Goal: Task Accomplishment & Management: Complete application form

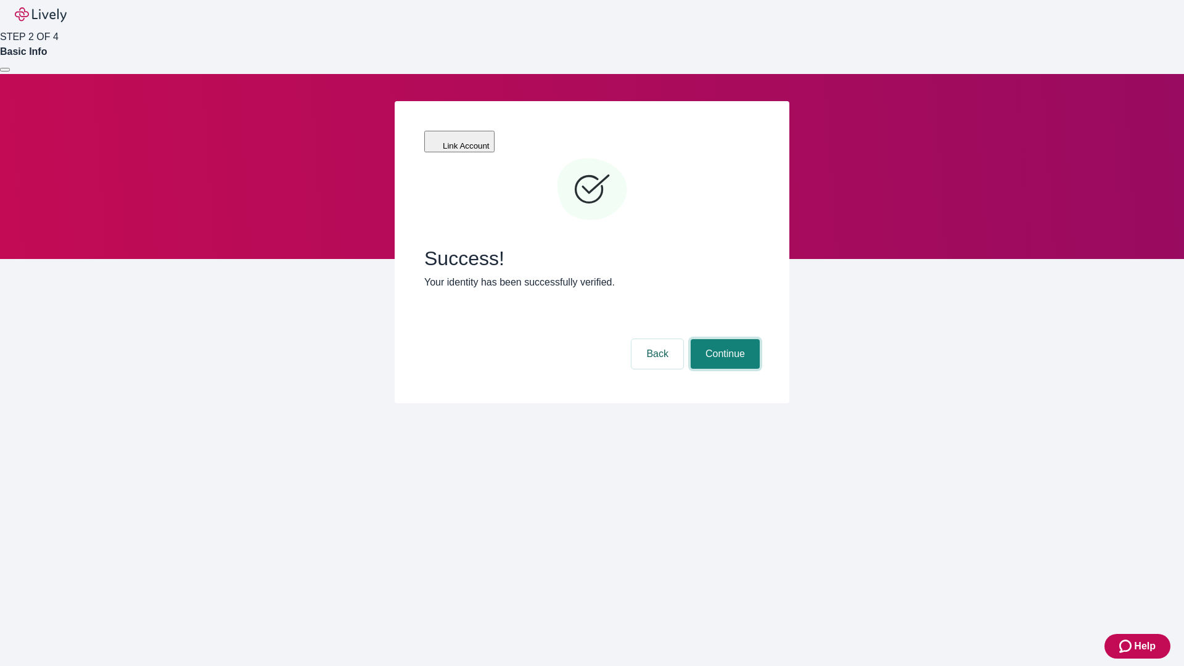
click at [723, 339] on button "Continue" at bounding box center [724, 354] width 69 height 30
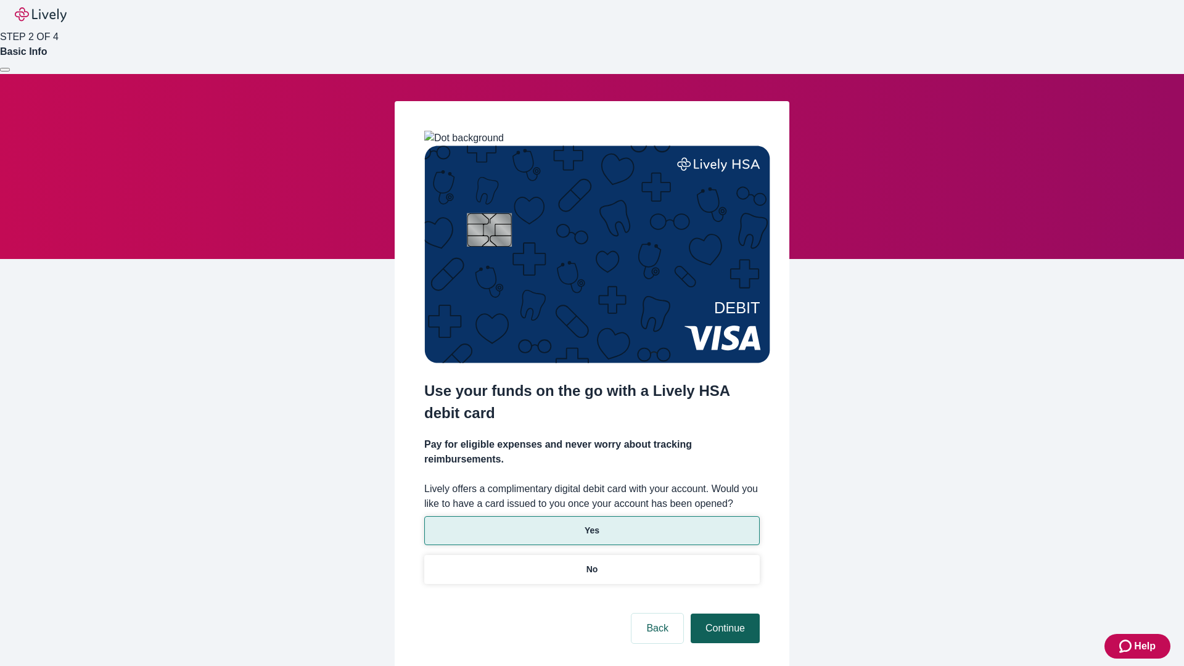
click at [591, 563] on p "No" at bounding box center [592, 569] width 12 height 13
click at [723, 613] on button "Continue" at bounding box center [724, 628] width 69 height 30
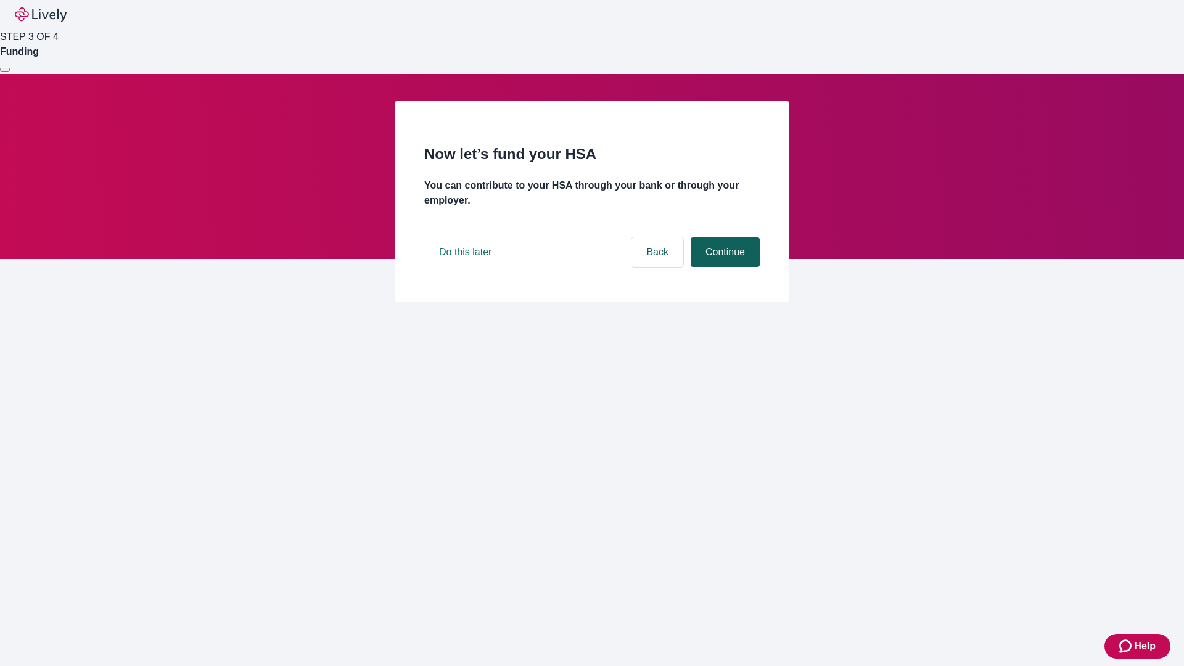
click at [723, 267] on button "Continue" at bounding box center [724, 252] width 69 height 30
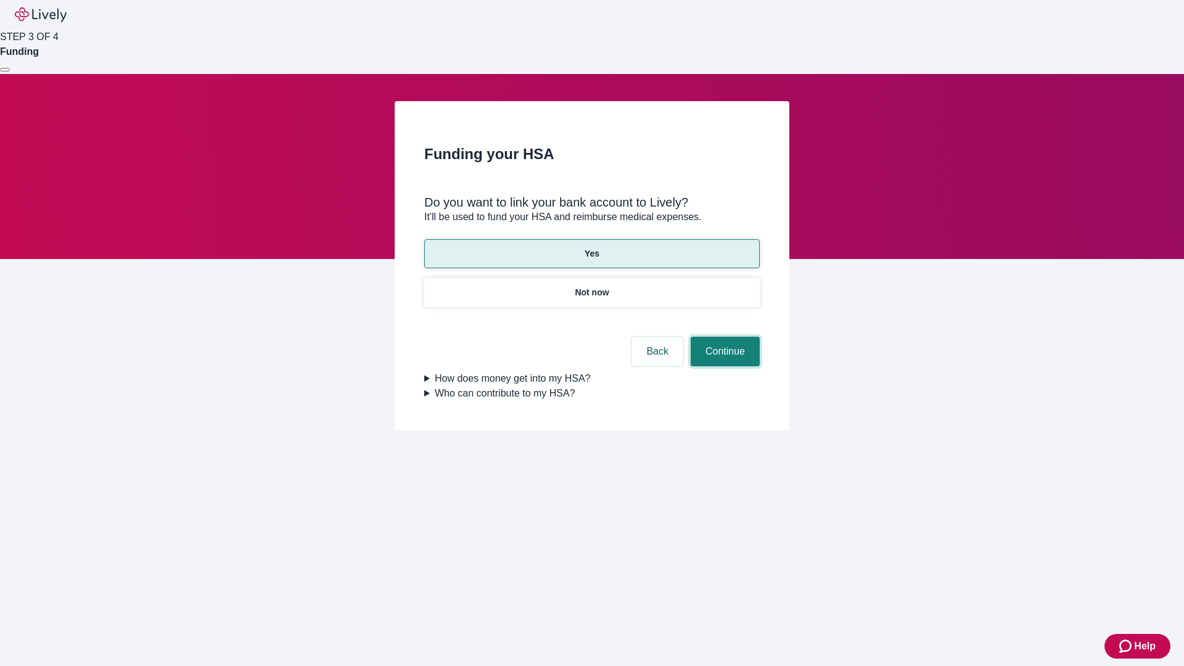
click at [723, 337] on button "Continue" at bounding box center [724, 352] width 69 height 30
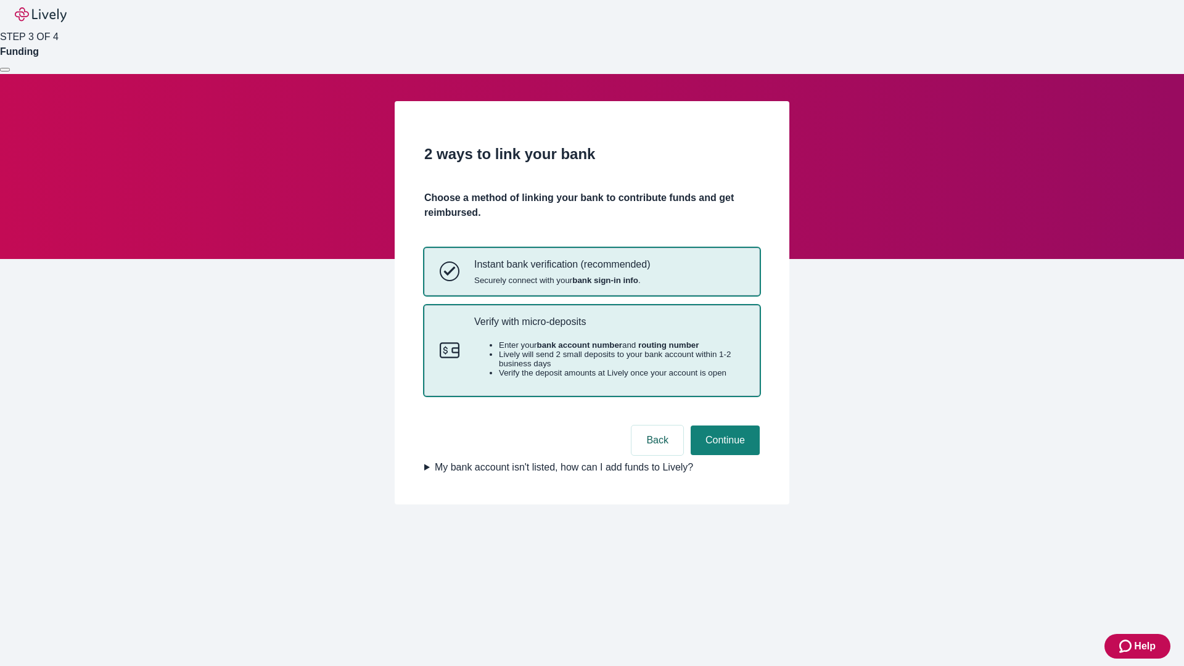
click at [608, 327] on p "Verify with micro-deposits" at bounding box center [609, 322] width 270 height 12
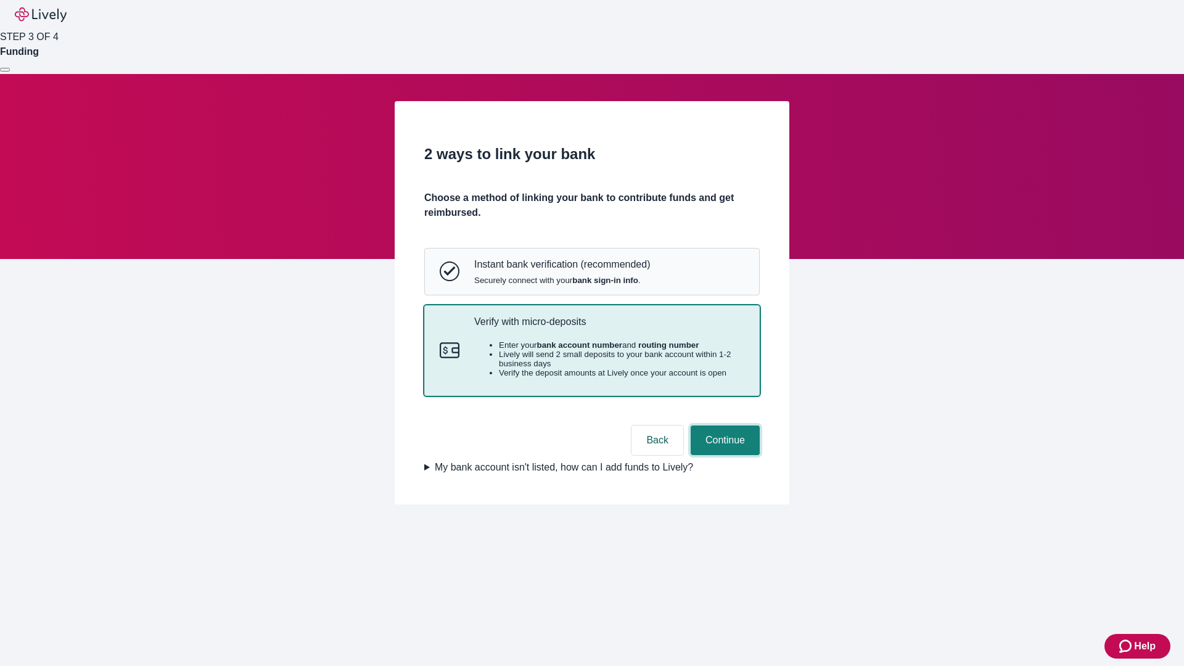
click at [723, 455] on button "Continue" at bounding box center [724, 440] width 69 height 30
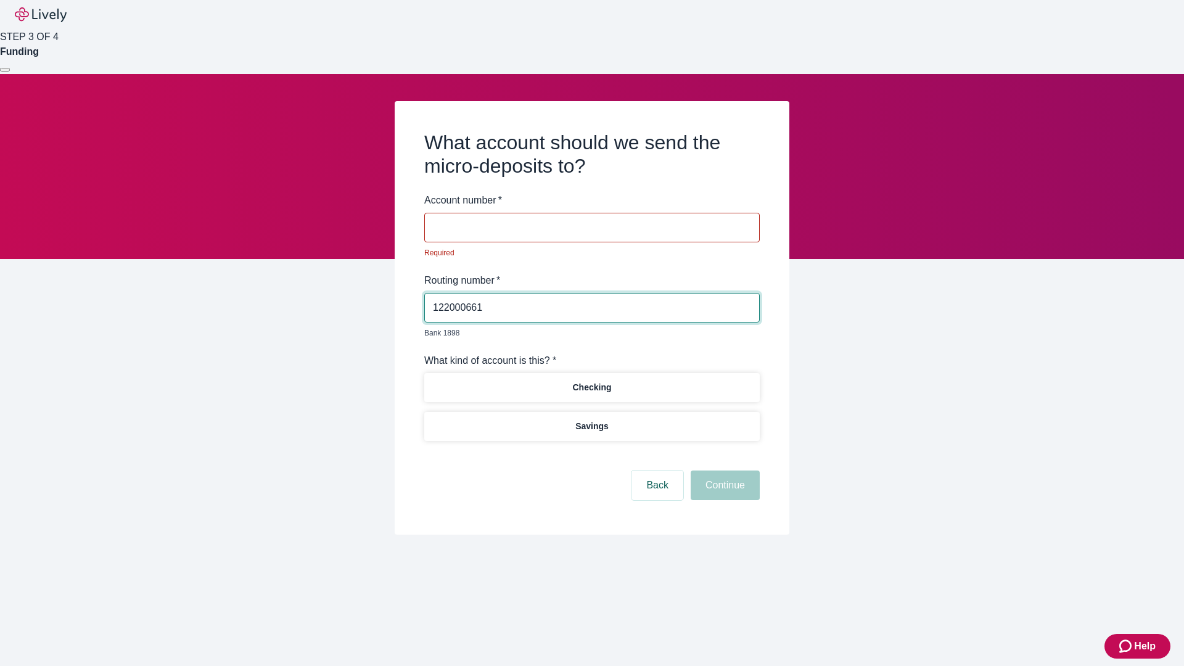
type input "122000661"
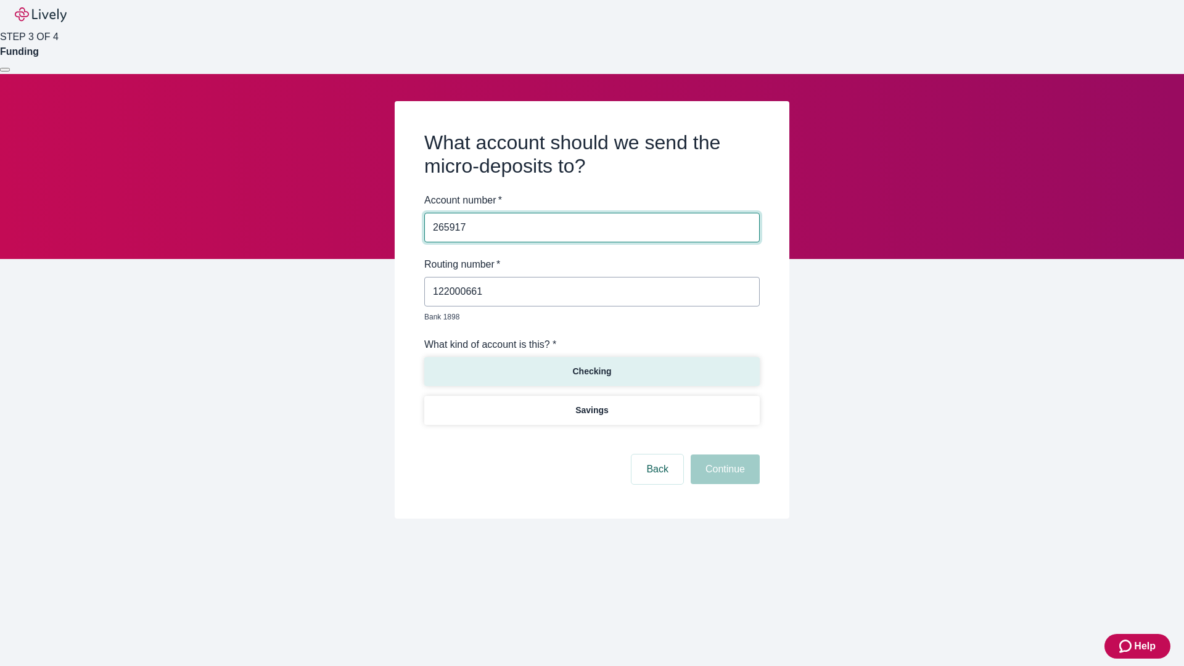
type input "265917"
click at [591, 365] on p "Checking" at bounding box center [591, 371] width 39 height 13
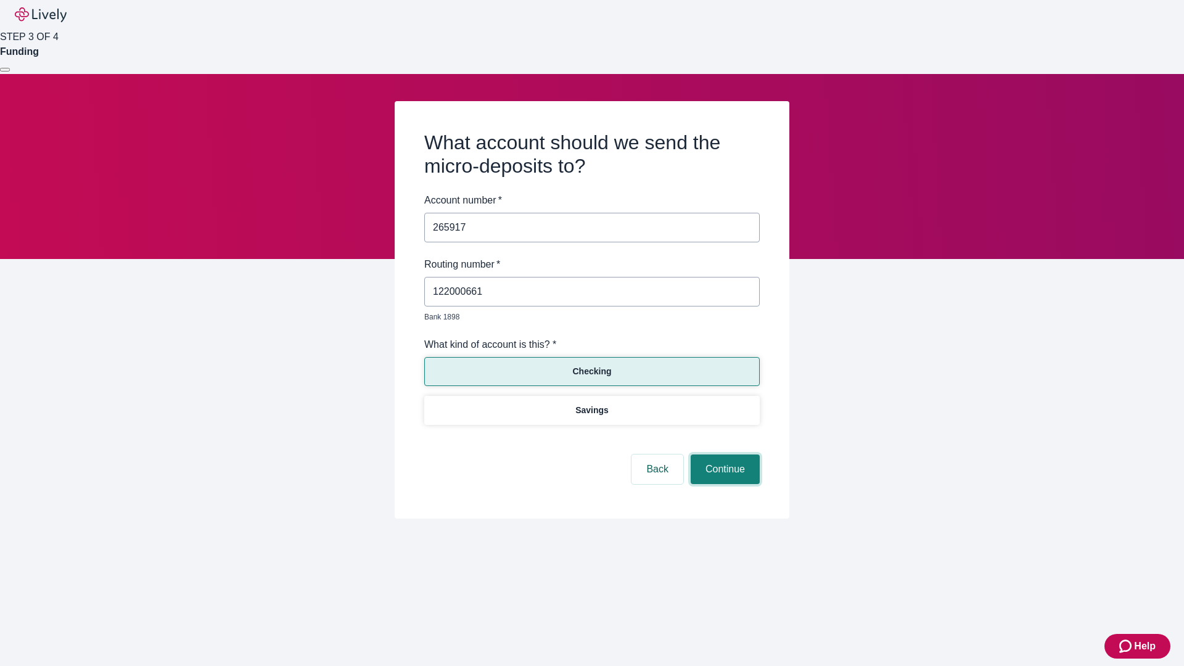
click at [723, 455] on button "Continue" at bounding box center [724, 469] width 69 height 30
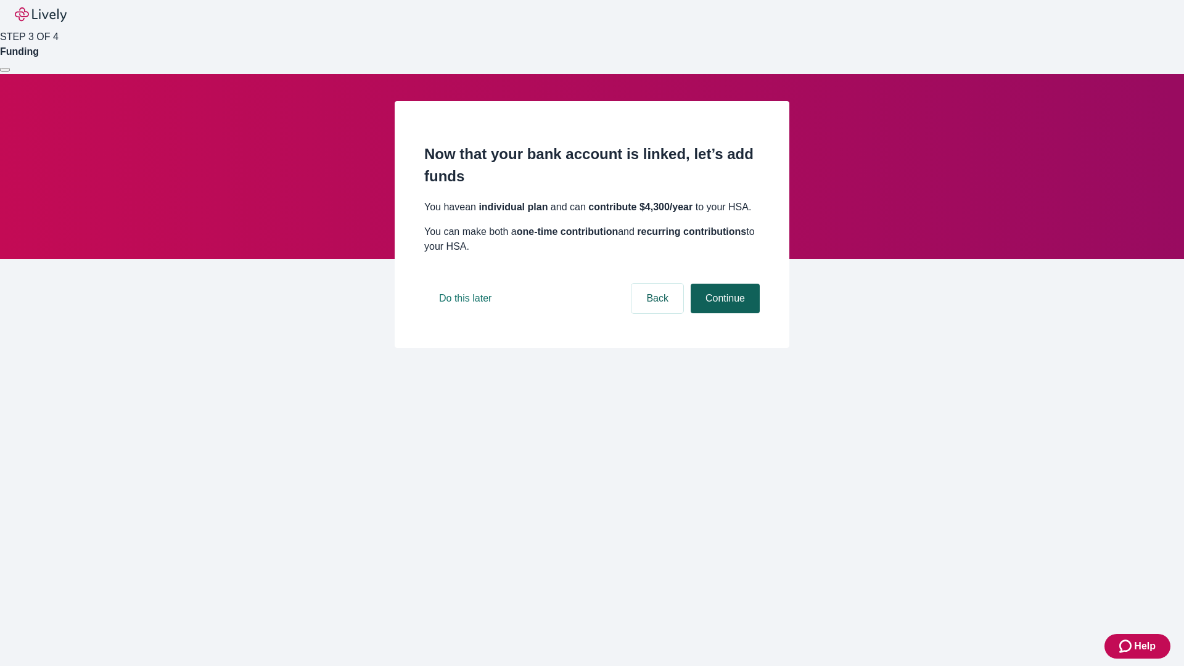
click at [723, 313] on button "Continue" at bounding box center [724, 299] width 69 height 30
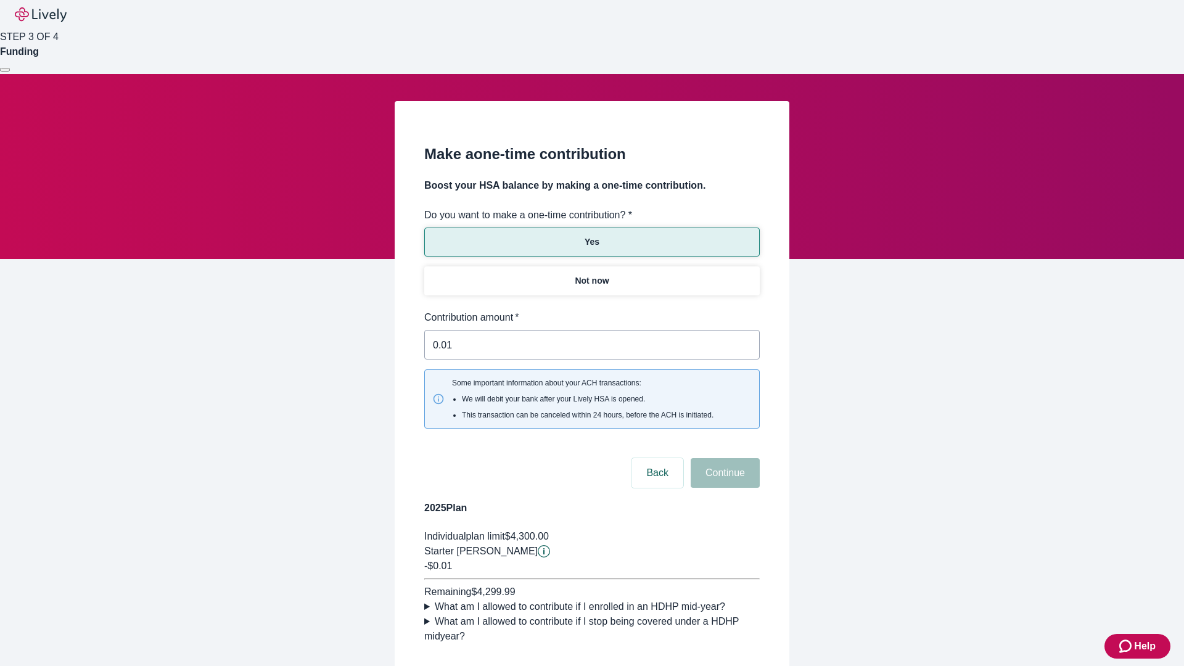
type input "0.01"
click at [723, 458] on button "Continue" at bounding box center [724, 473] width 69 height 30
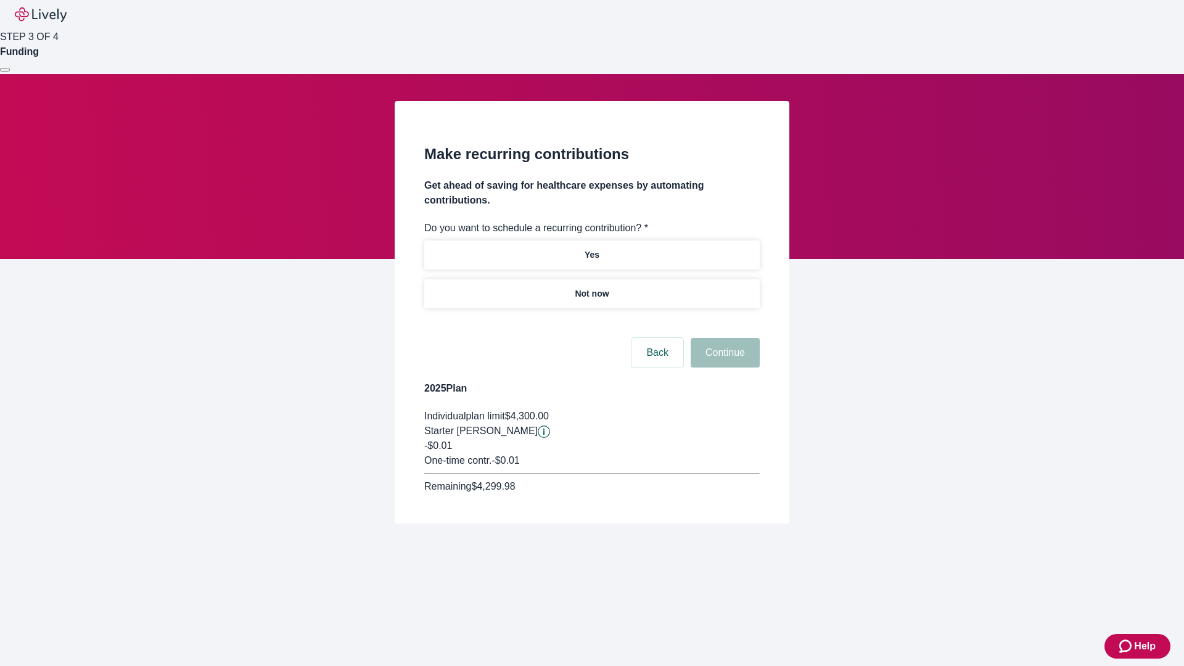
click at [591, 287] on p "Not now" at bounding box center [592, 293] width 34 height 13
click at [723, 338] on button "Continue" at bounding box center [724, 353] width 69 height 30
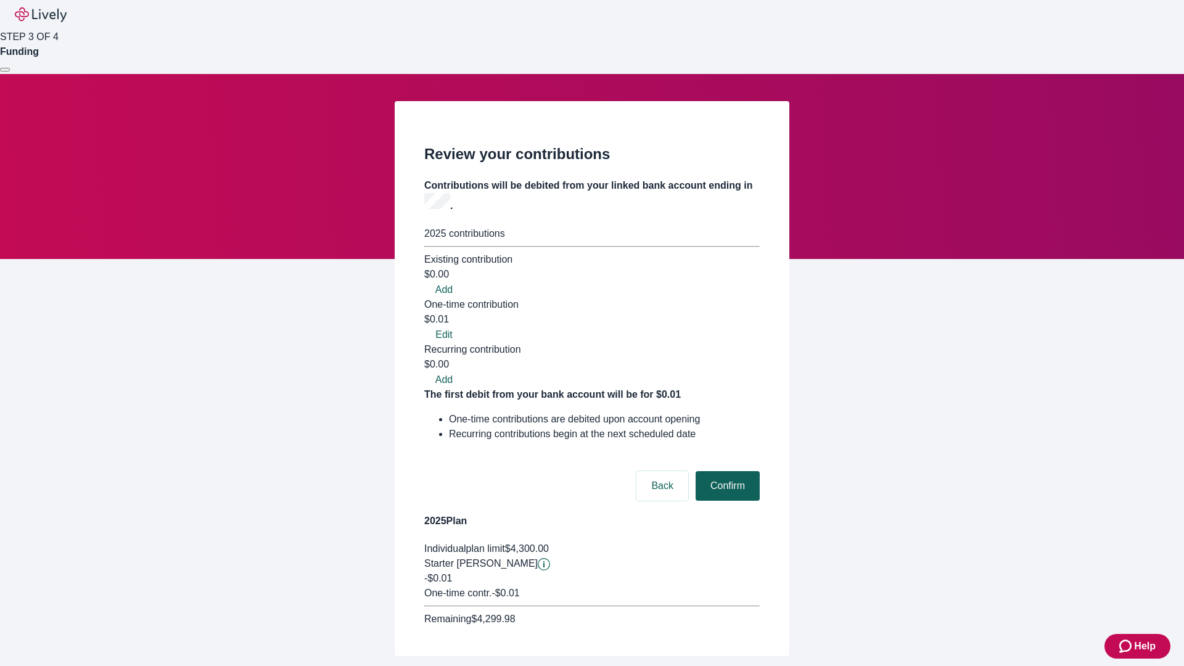
click at [726, 471] on button "Confirm" at bounding box center [727, 486] width 64 height 30
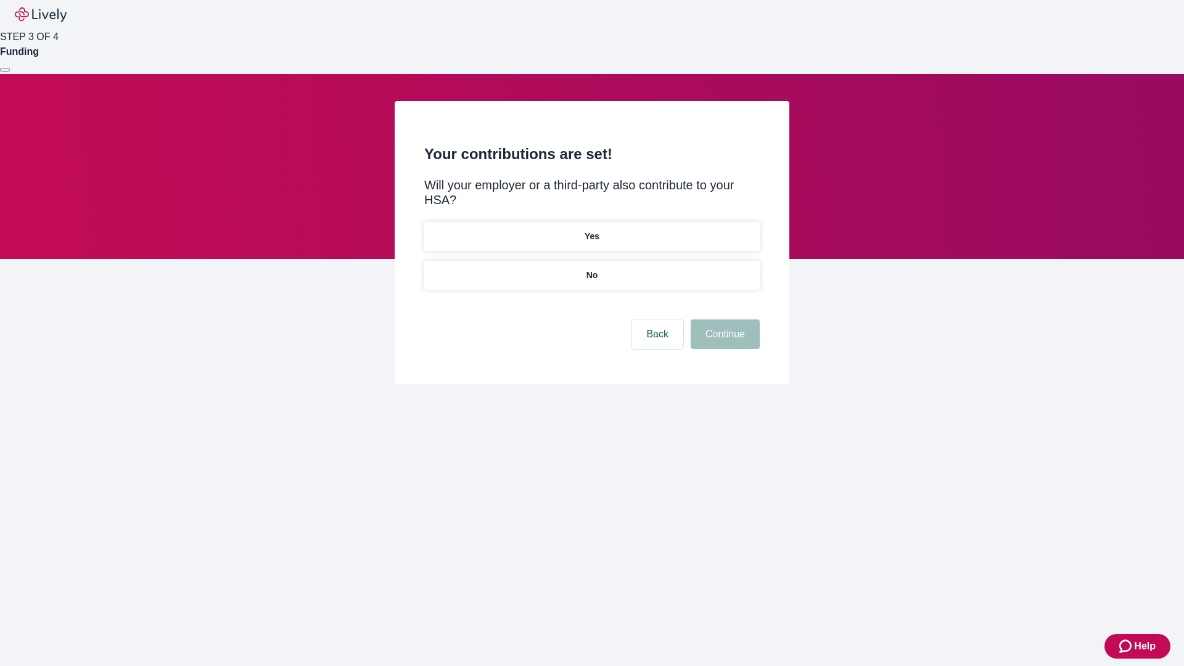
click at [591, 269] on p "No" at bounding box center [592, 275] width 12 height 13
click at [723, 319] on button "Continue" at bounding box center [724, 334] width 69 height 30
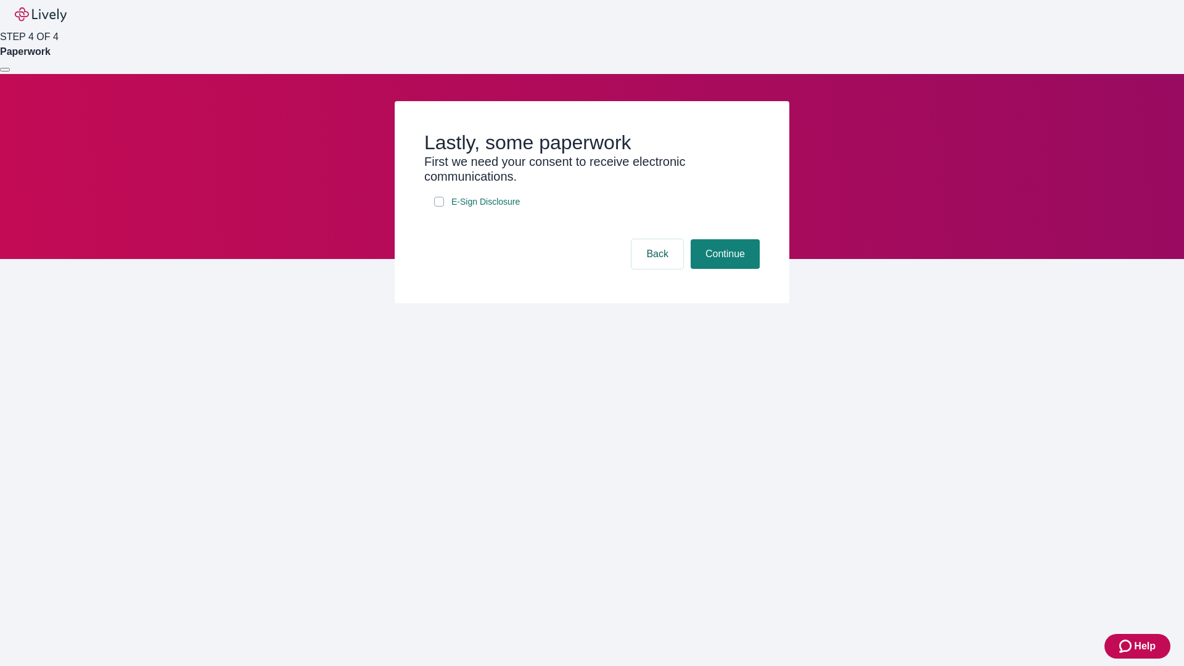
click at [439, 207] on input "E-Sign Disclosure" at bounding box center [439, 202] width 10 height 10
checkbox input "true"
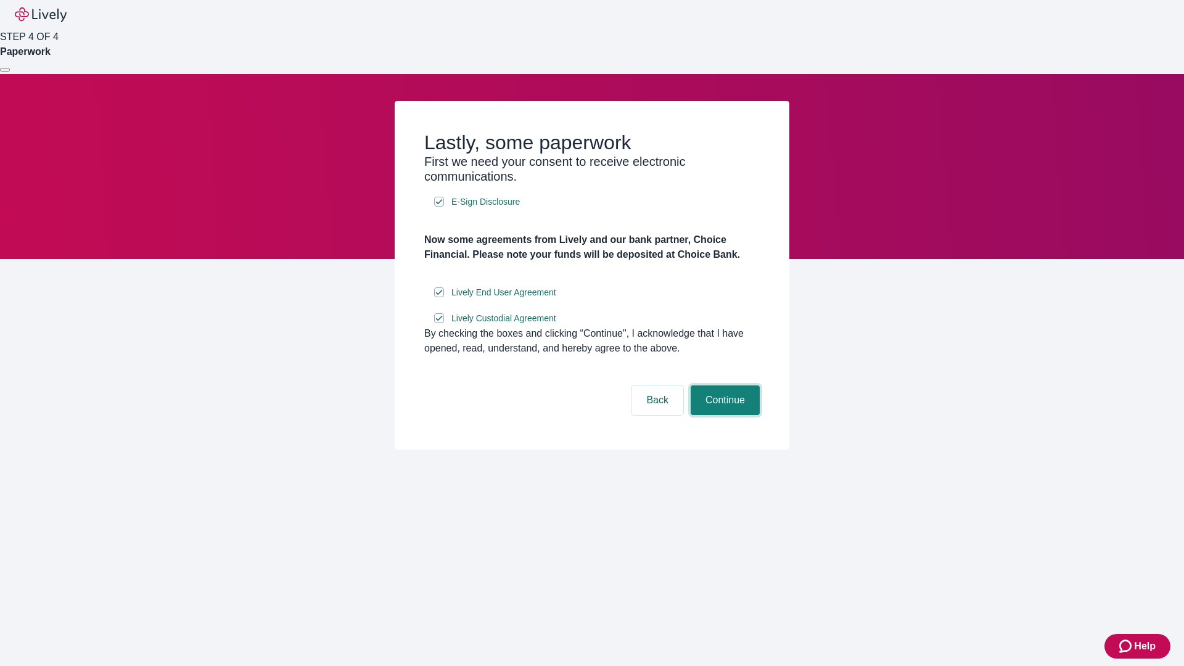
click at [723, 415] on button "Continue" at bounding box center [724, 400] width 69 height 30
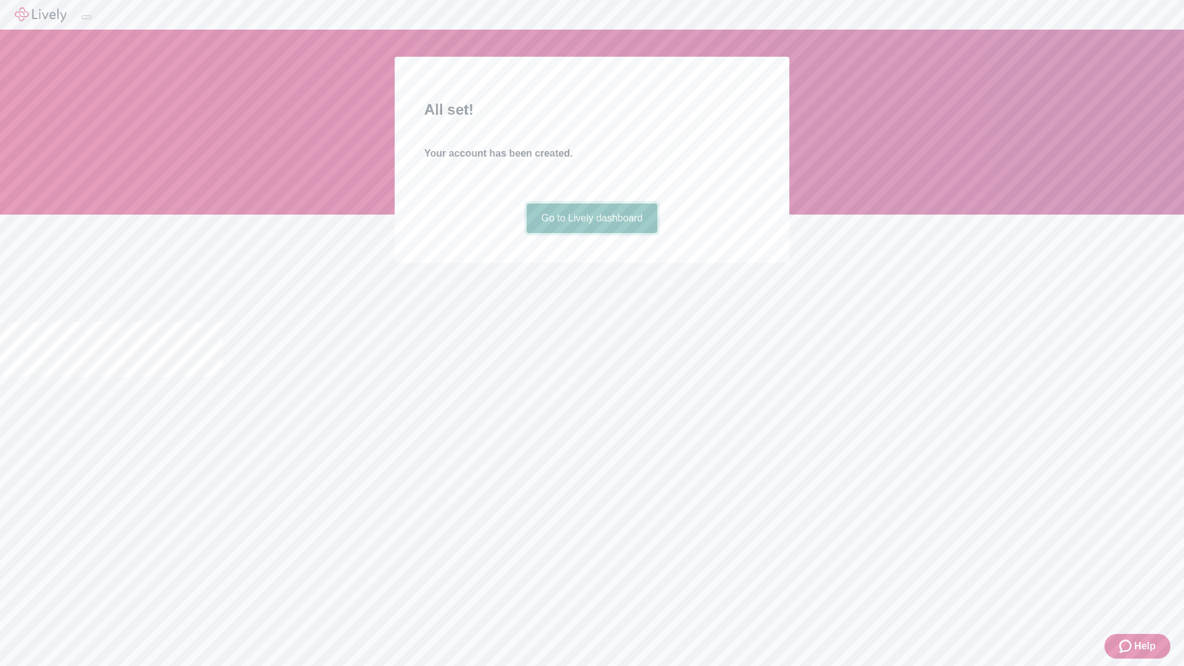
click at [591, 233] on link "Go to Lively dashboard" at bounding box center [591, 218] width 131 height 30
